Goal: Find specific page/section: Locate item on page

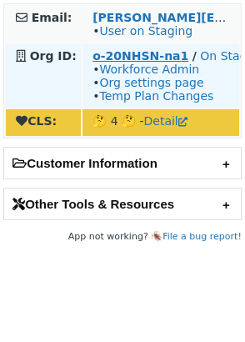
click at [143, 57] on strong "o-20NHSN-na1" at bounding box center [140, 55] width 96 height 13
